Goal: Task Accomplishment & Management: Use online tool/utility

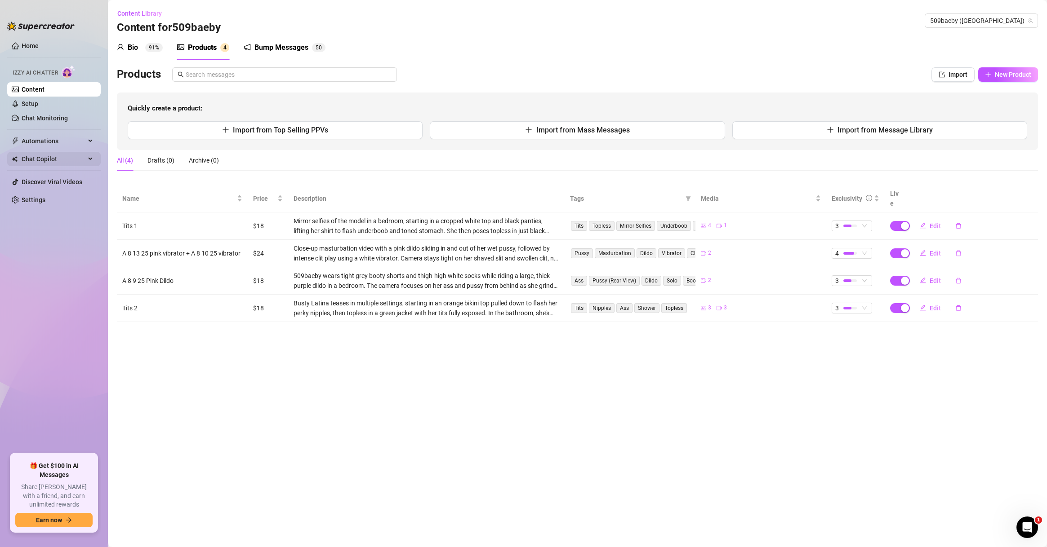
click at [77, 158] on span "Chat Copilot" at bounding box center [54, 159] width 64 height 14
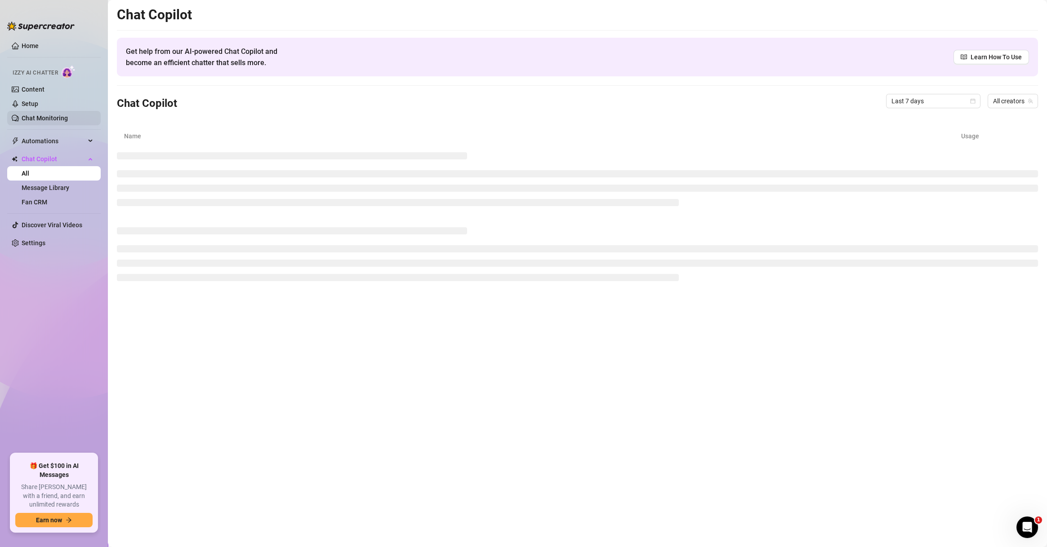
click at [68, 115] on link "Chat Monitoring" at bounding box center [45, 118] width 46 height 7
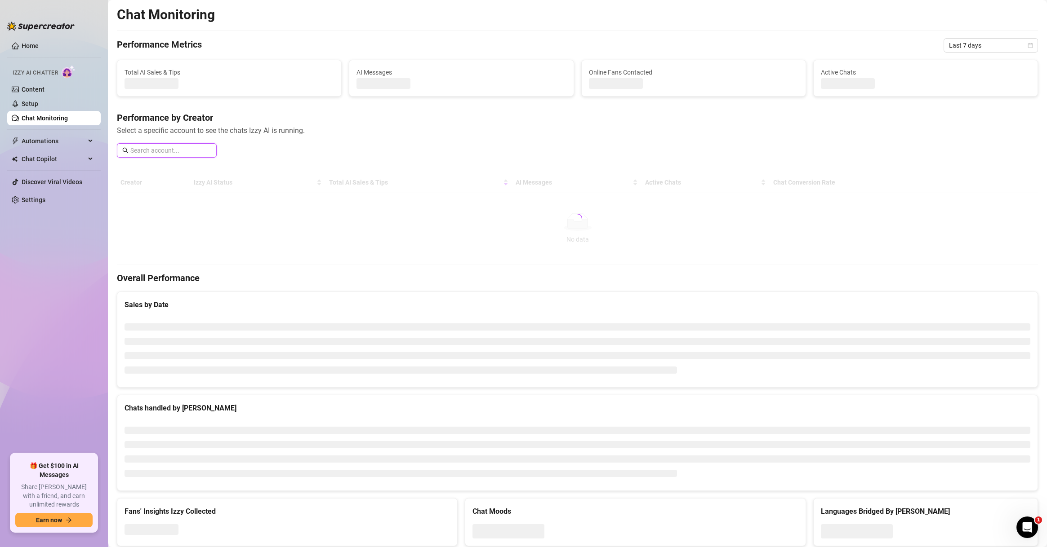
click at [183, 147] on input "text" at bounding box center [170, 151] width 81 height 10
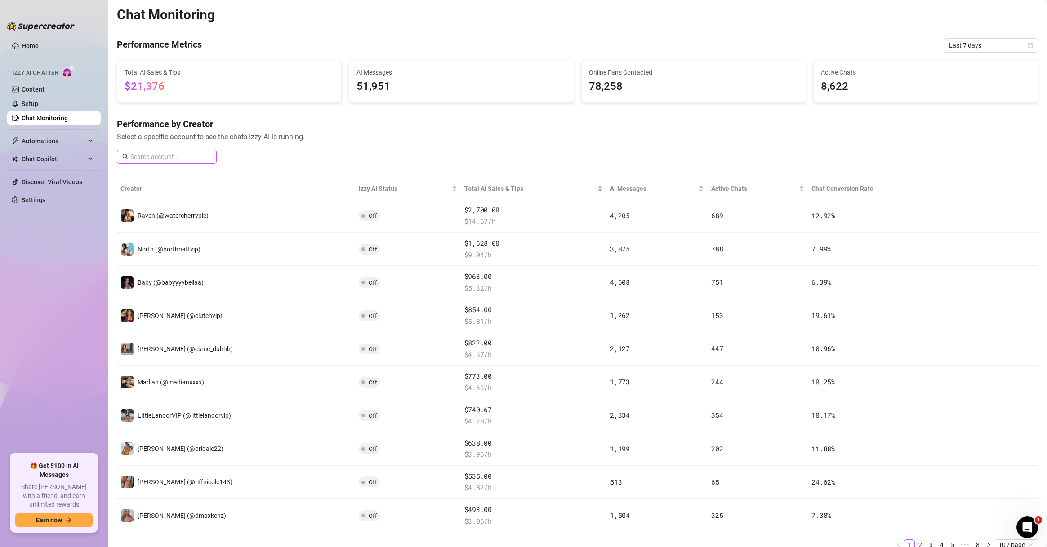
click at [196, 151] on span at bounding box center [167, 157] width 100 height 14
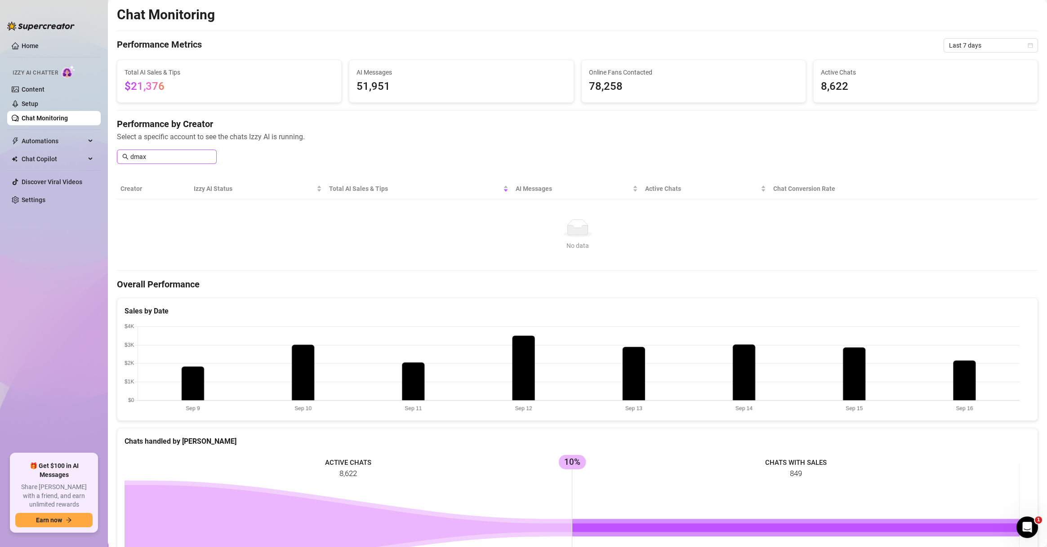
click at [190, 163] on span "dmax" at bounding box center [167, 157] width 100 height 14
click at [193, 157] on input "dmax" at bounding box center [170, 157] width 81 height 10
drag, startPoint x: 179, startPoint y: 153, endPoint x: 96, endPoint y: 151, distance: 82.7
click at [96, 151] on div "Home Izzy AI Chatter Content Setup Chat Monitoring Automations Chat Copilot All…" at bounding box center [523, 273] width 1047 height 547
type input "d"
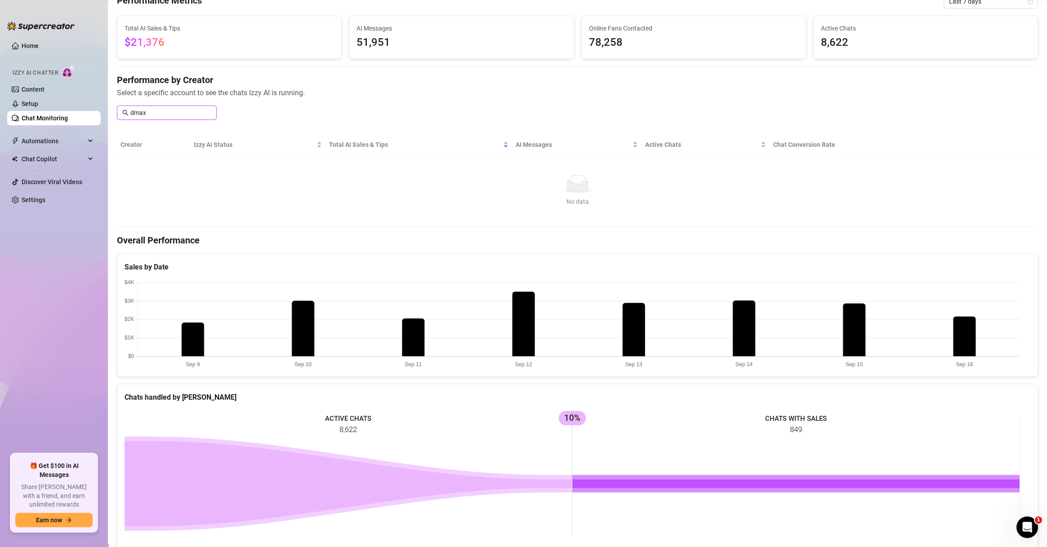
scroll to position [86, 0]
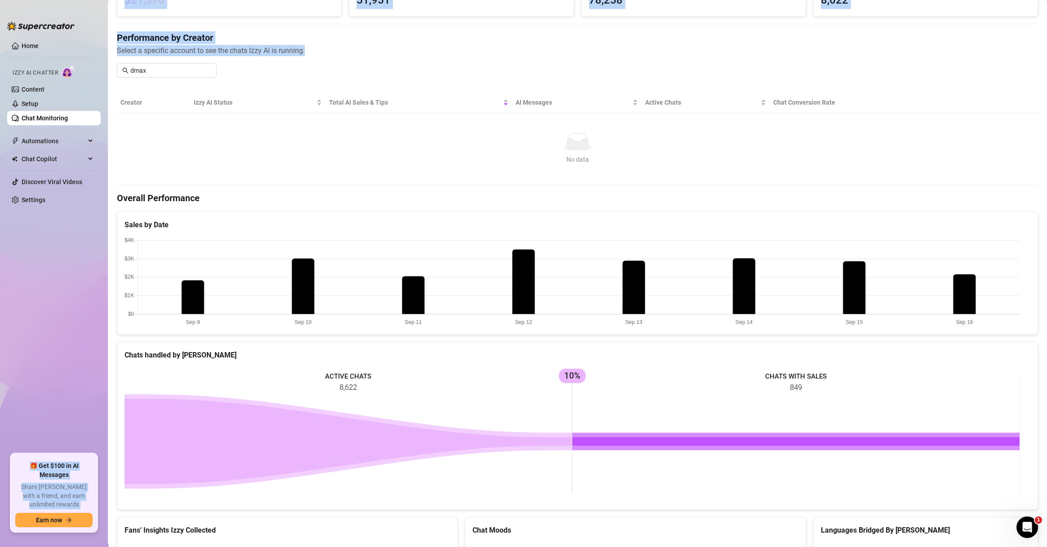
drag, startPoint x: 126, startPoint y: 58, endPoint x: 84, endPoint y: 58, distance: 41.8
click at [84, 58] on div "Home Izzy AI Chatter Content Setup Chat Monitoring Automations Chat Copilot All…" at bounding box center [523, 273] width 1047 height 547
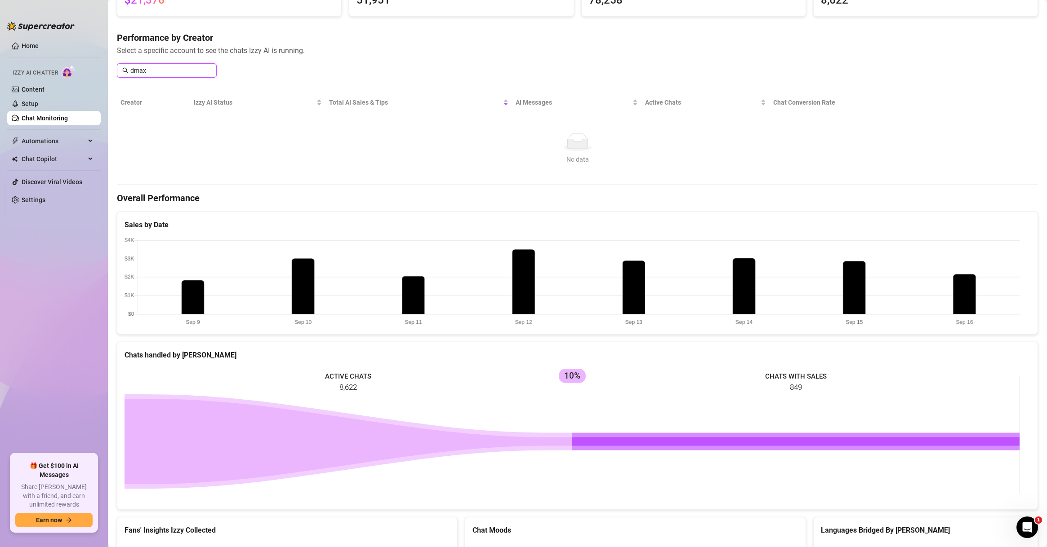
click at [155, 69] on input "dmax" at bounding box center [170, 71] width 81 height 10
drag, startPoint x: 168, startPoint y: 67, endPoint x: 109, endPoint y: 65, distance: 59.4
click at [109, 65] on main "Chat Monitoring Performance Metrics Last 7 days Total AI Sales & Tips $21,376 A…" at bounding box center [577, 318] width 939 height 809
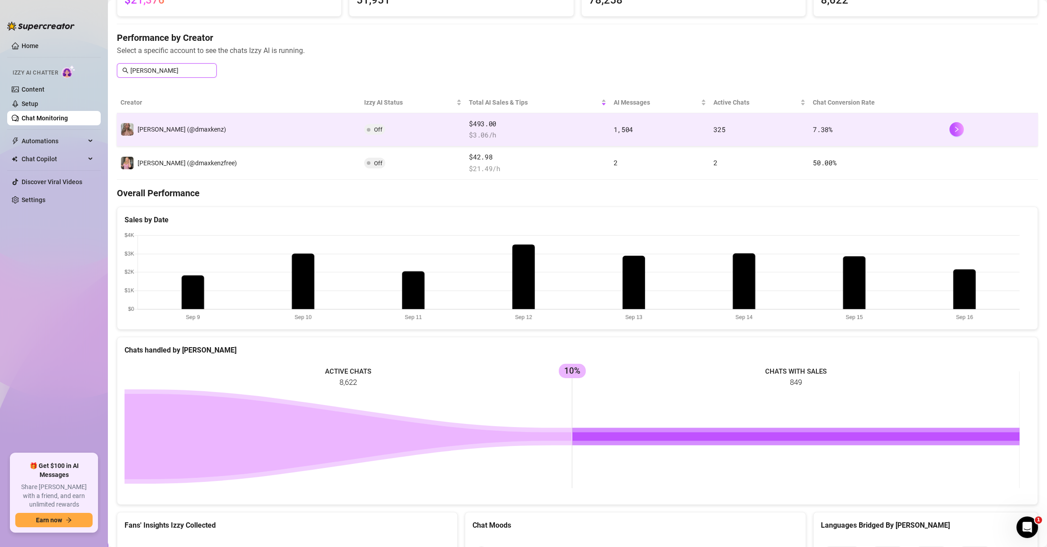
type input "[PERSON_NAME]"
click at [280, 135] on td "[PERSON_NAME] (@dmaxkenz)" at bounding box center [239, 129] width 244 height 33
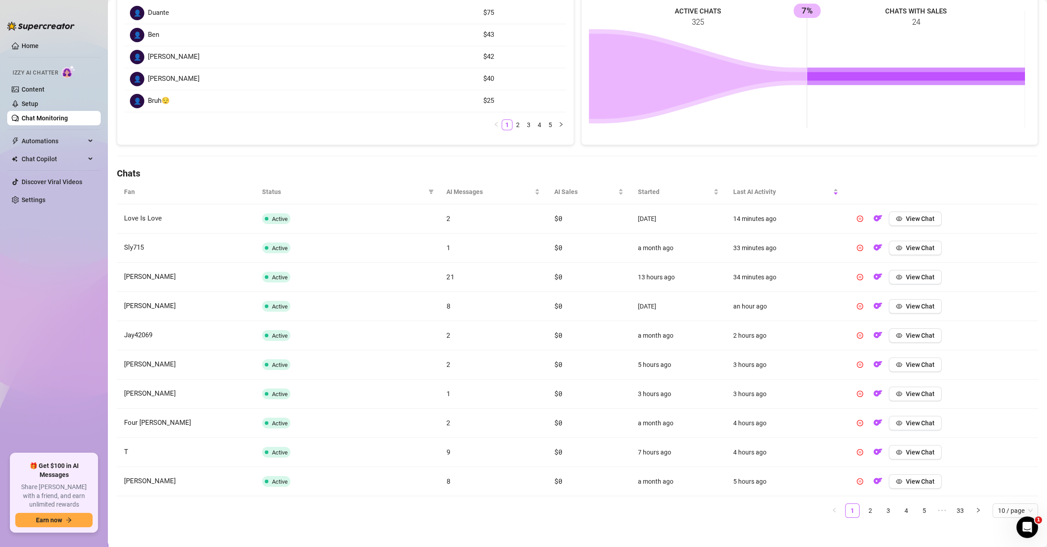
scroll to position [159, 0]
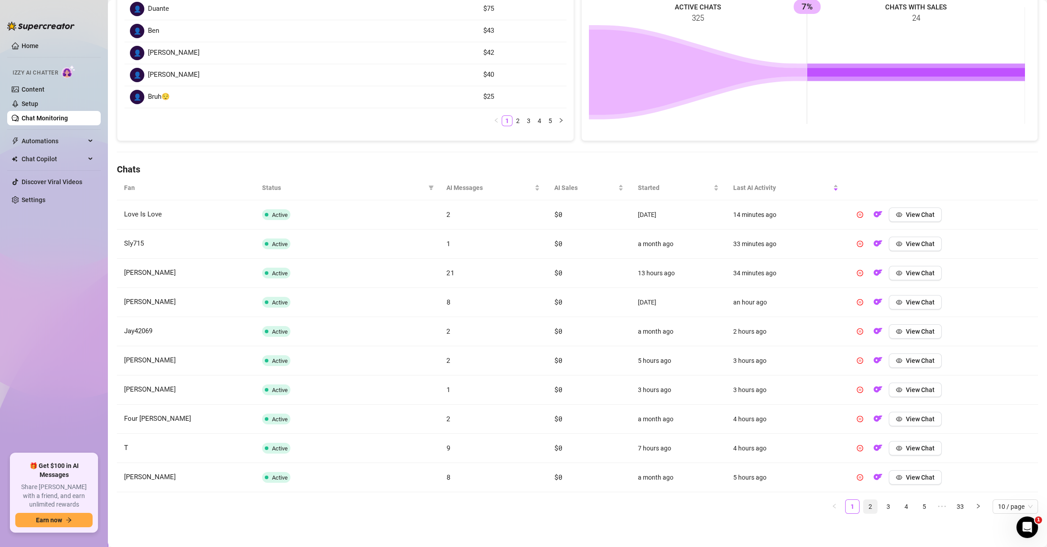
click at [863, 507] on link "2" at bounding box center [869, 506] width 13 height 13
click at [845, 505] on link "1" at bounding box center [851, 506] width 13 height 13
click at [866, 507] on li "2" at bounding box center [870, 507] width 14 height 14
click at [881, 508] on link "3" at bounding box center [887, 506] width 13 height 13
click at [845, 511] on link "1" at bounding box center [851, 506] width 13 height 13
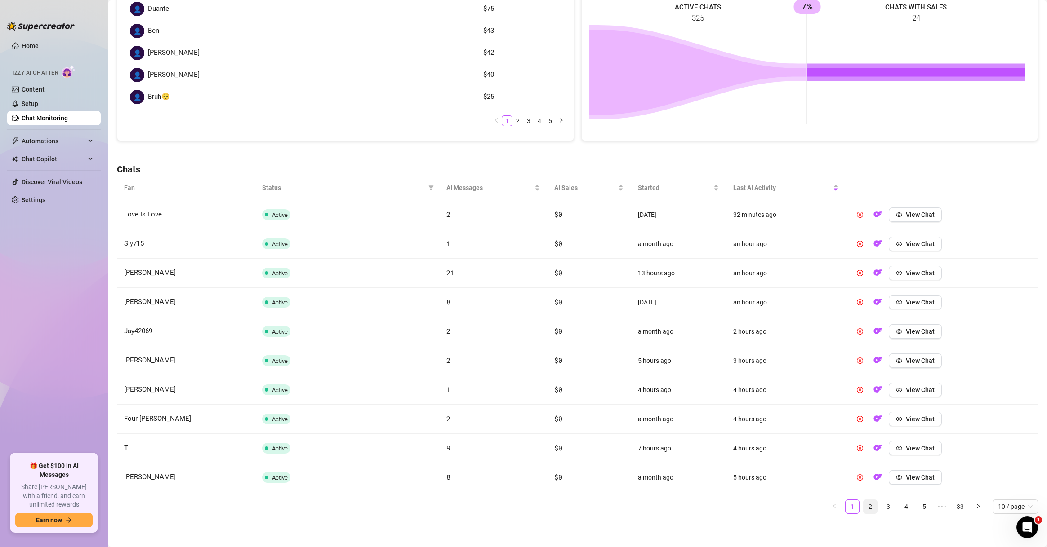
click at [865, 512] on link "2" at bounding box center [869, 506] width 13 height 13
click at [846, 503] on link "1" at bounding box center [851, 506] width 13 height 13
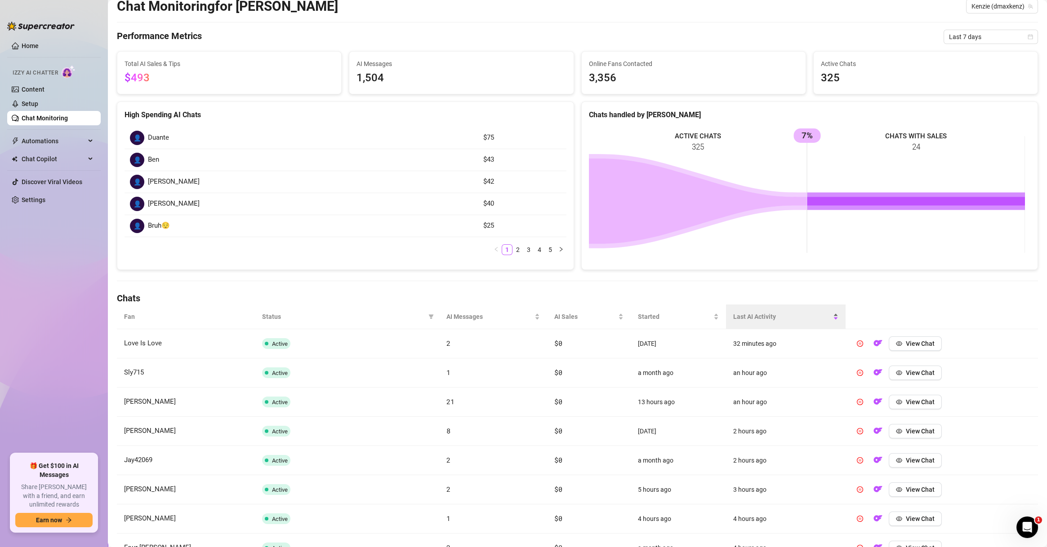
scroll to position [30, 0]
click at [875, 346] on img "button" at bounding box center [877, 343] width 9 height 9
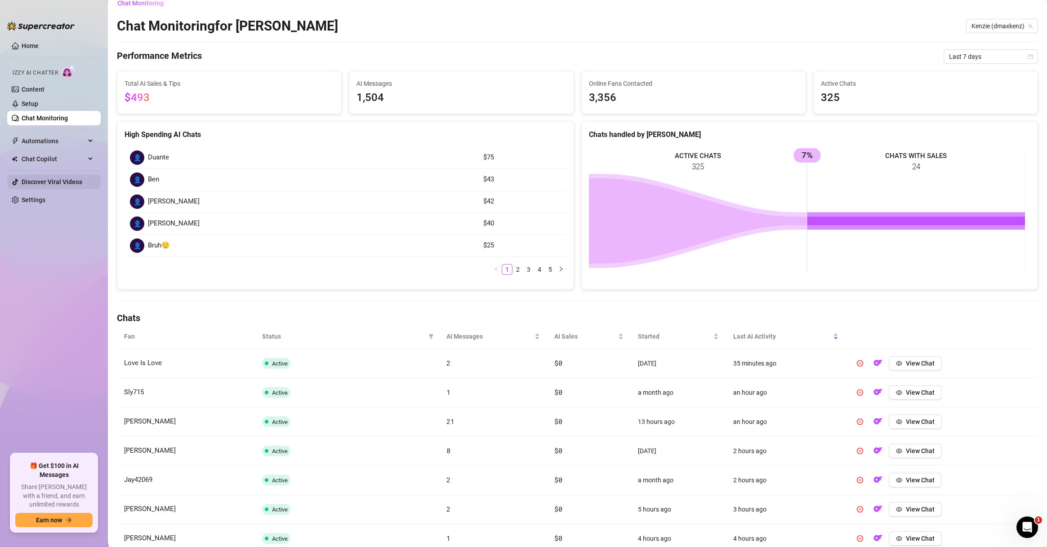
scroll to position [0, 0]
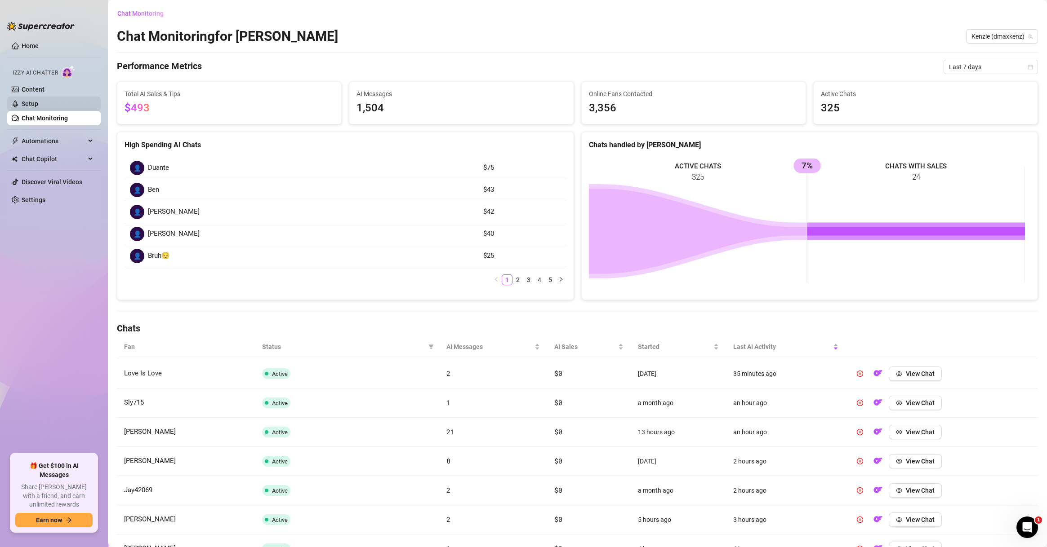
click at [38, 105] on link "Setup" at bounding box center [30, 103] width 17 height 7
